Goal: Task Accomplishment & Management: Complete application form

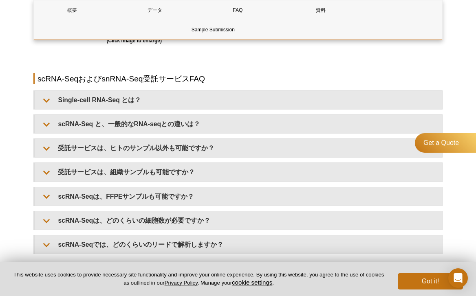
scroll to position [923, 0]
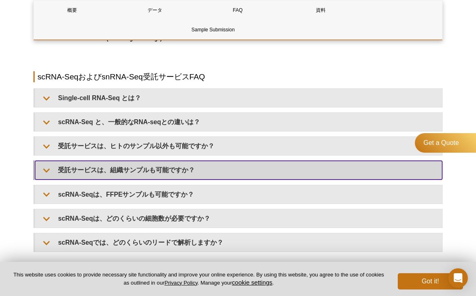
click at [204, 168] on summary "受託サービスは、組織サンプルも可能ですか？" at bounding box center [238, 170] width 407 height 18
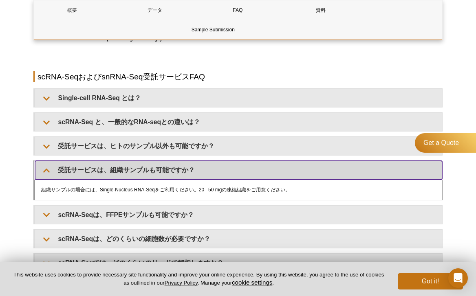
click at [204, 168] on summary "受託サービスは、組織サンプルも可能ですか？" at bounding box center [238, 170] width 407 height 18
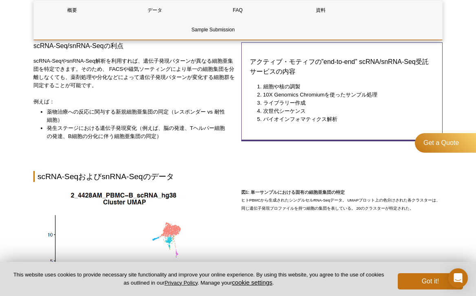
scroll to position [11, 0]
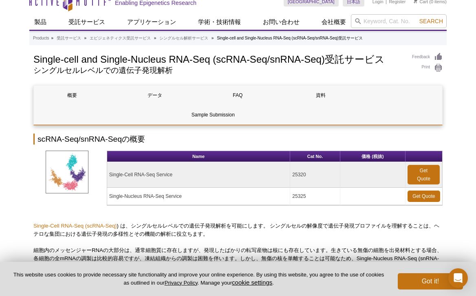
click at [433, 193] on div "Get a Quote" at bounding box center [445, 173] width 61 height 81
click at [432, 196] on div "Get a Quote" at bounding box center [445, 173] width 61 height 81
click at [436, 280] on button "Got it!" at bounding box center [429, 281] width 65 height 16
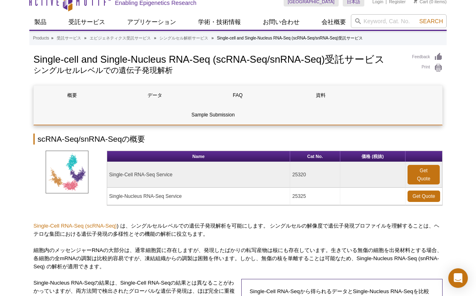
click at [423, 198] on div "Get a Quote" at bounding box center [445, 173] width 61 height 81
click at [427, 198] on div "Get a Quote" at bounding box center [445, 173] width 61 height 81
click at [432, 196] on div "Get a Quote" at bounding box center [445, 173] width 61 height 81
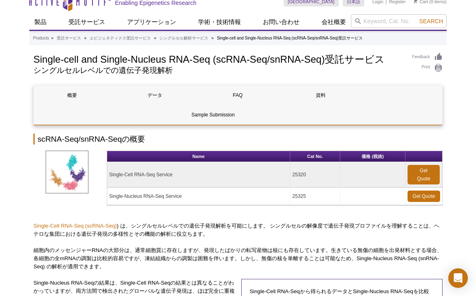
click at [432, 196] on div "Get a Quote" at bounding box center [445, 173] width 61 height 81
click at [417, 196] on div "Get a Quote" at bounding box center [445, 173] width 61 height 81
click at [417, 176] on div "Get a Quote" at bounding box center [445, 173] width 61 height 81
click at [416, 176] on div "Get a Quote" at bounding box center [445, 173] width 61 height 81
click at [414, 201] on link "Get Quote" at bounding box center [423, 196] width 33 height 11
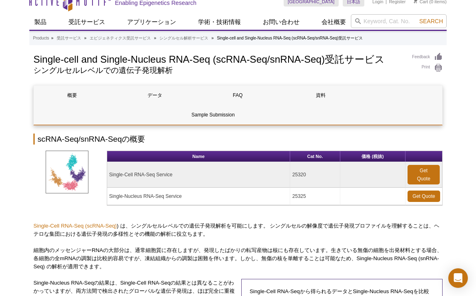
click at [415, 197] on div "Get a Quote" at bounding box center [445, 173] width 61 height 81
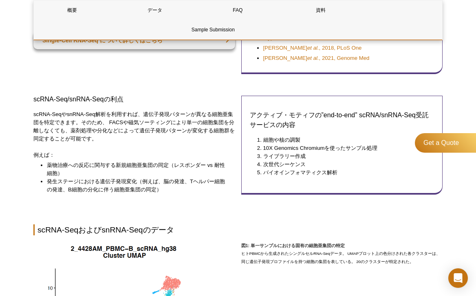
scroll to position [287, 0]
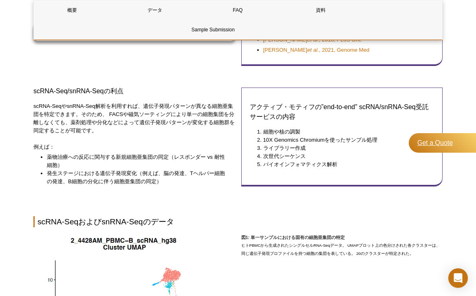
click at [441, 151] on div "Get a Quote" at bounding box center [441, 143] width 67 height 20
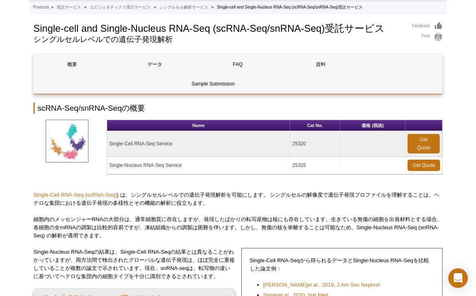
scroll to position [21, 0]
